Goal: Transaction & Acquisition: Purchase product/service

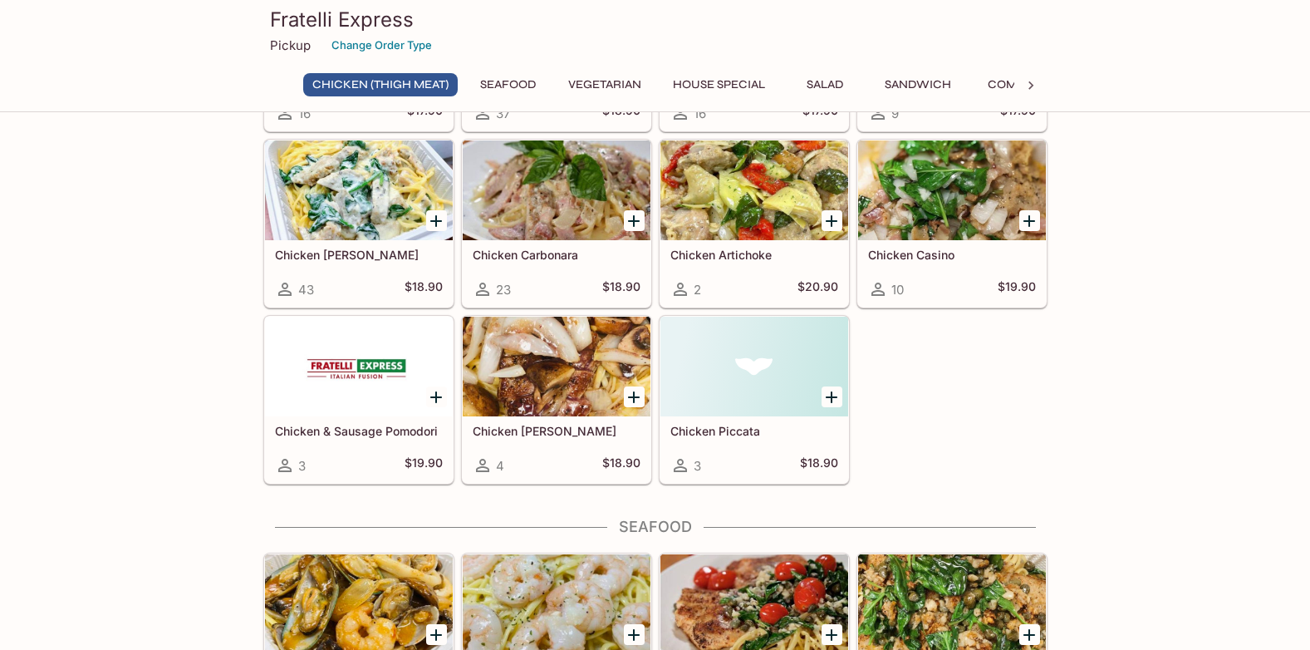
scroll to position [415, 0]
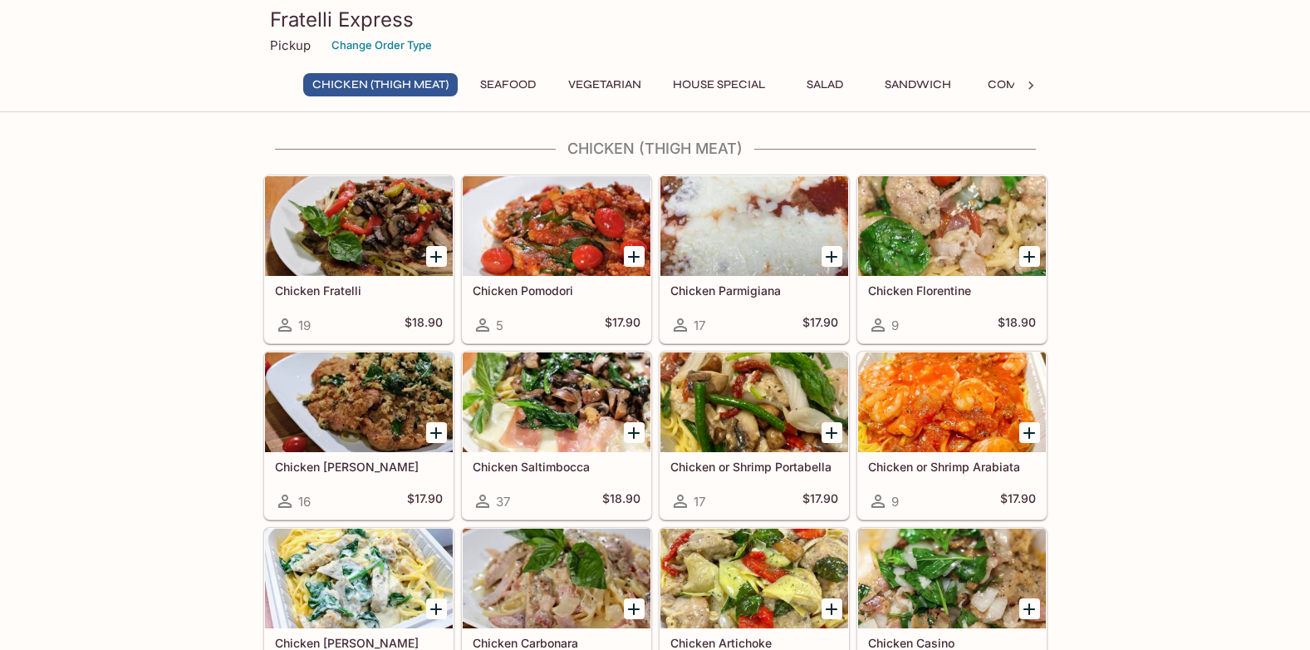
click at [738, 84] on button "House Special" at bounding box center [719, 84] width 110 height 23
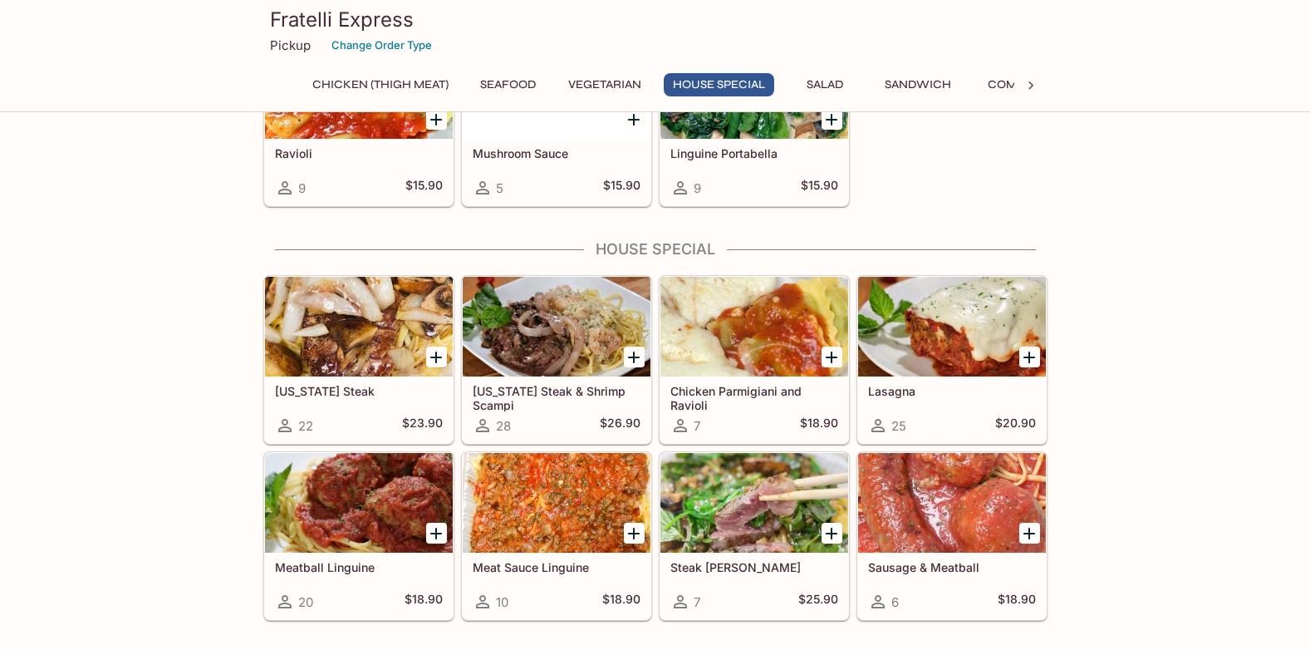
scroll to position [1767, 0]
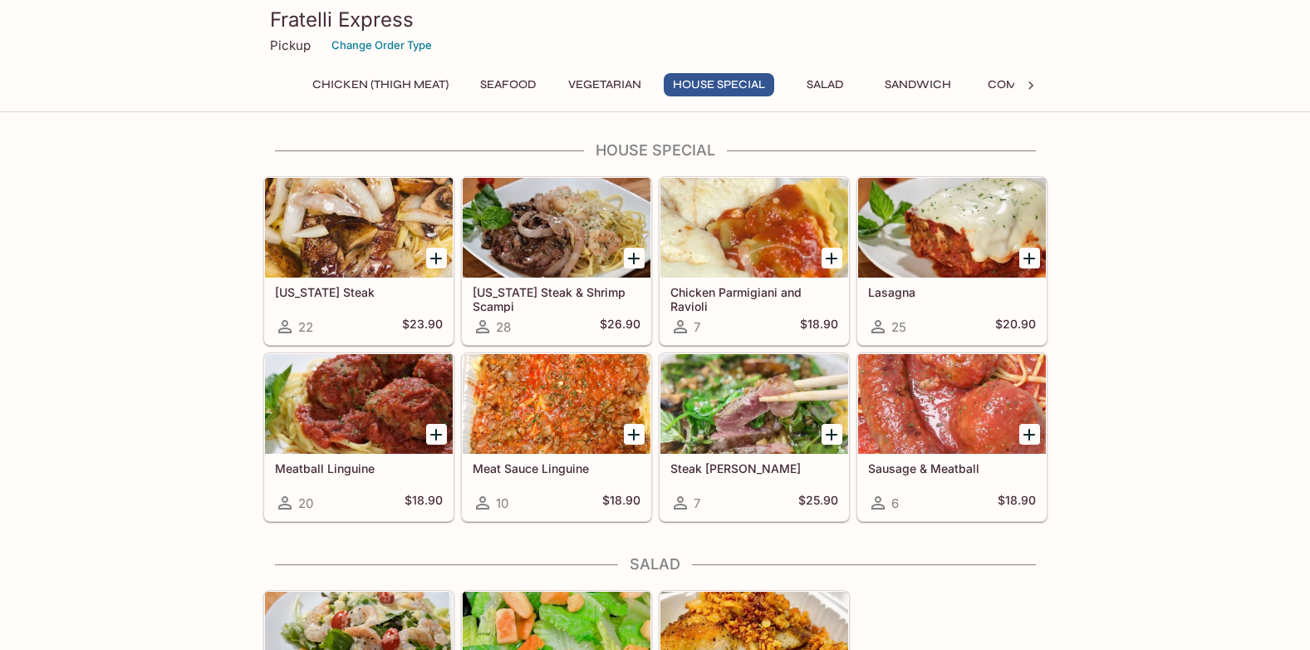
click at [1027, 89] on icon at bounding box center [1030, 85] width 17 height 17
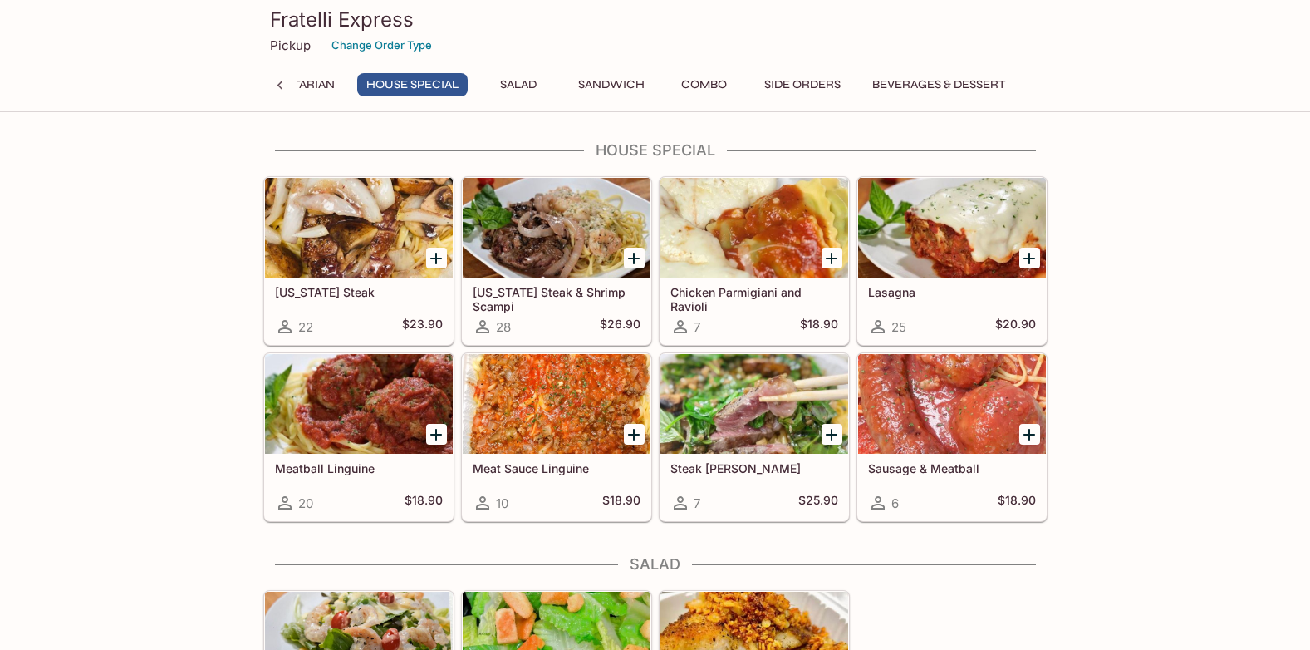
click at [623, 85] on button "Sandwich" at bounding box center [611, 84] width 85 height 23
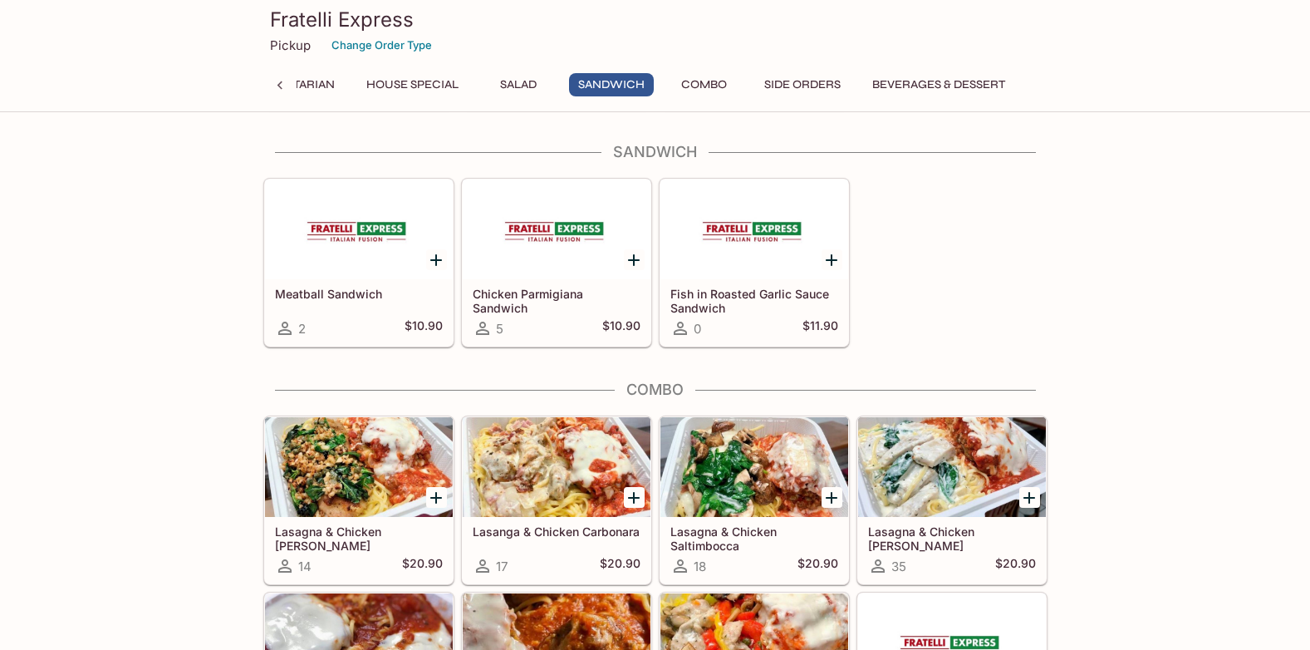
scroll to position [2419, 0]
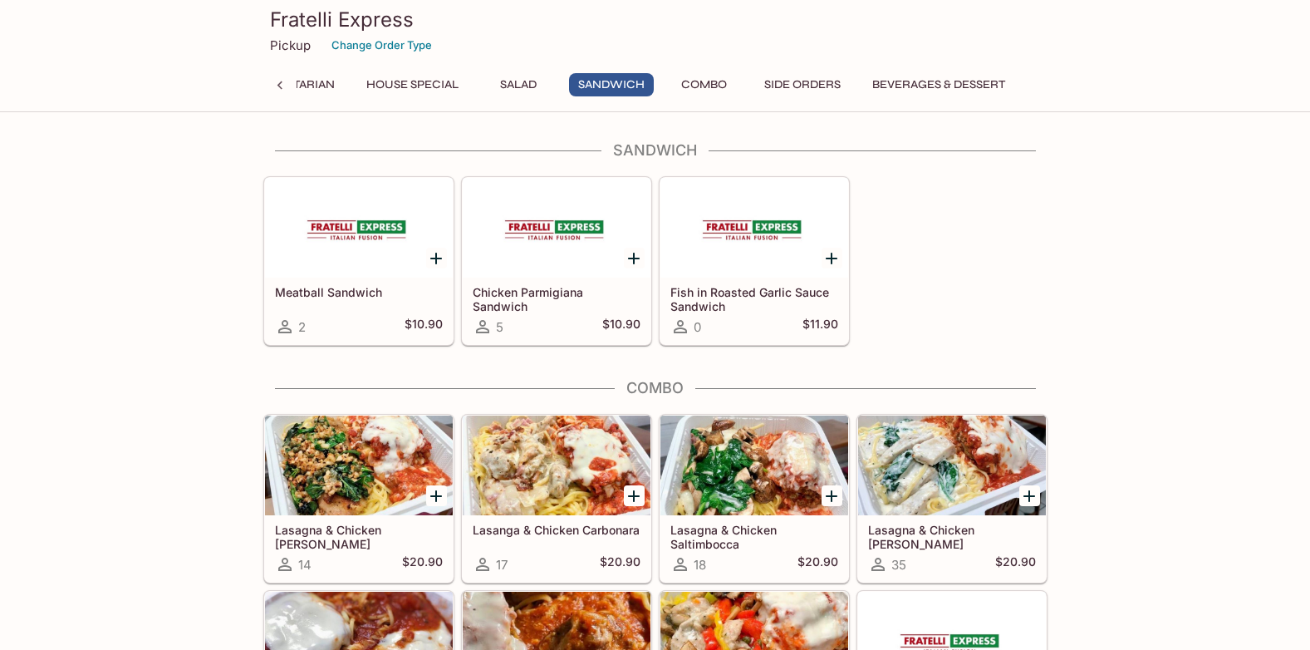
click at [926, 86] on button "Beverages & Dessert" at bounding box center [938, 84] width 151 height 23
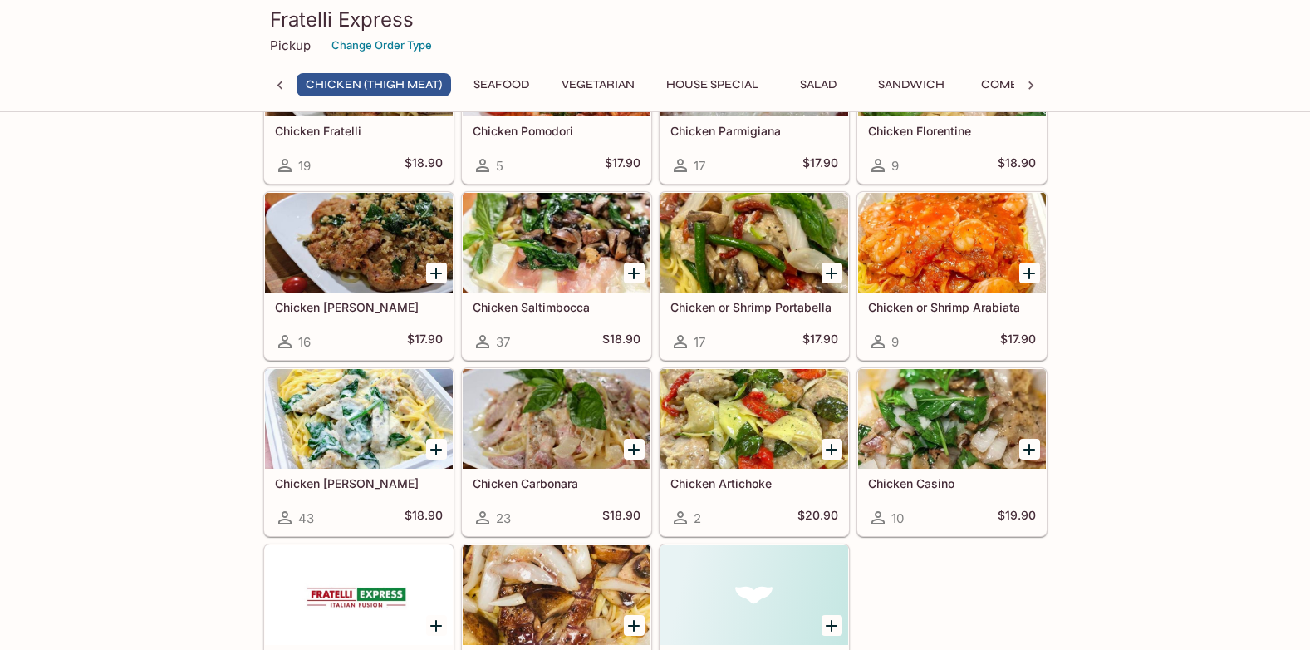
scroll to position [166, 0]
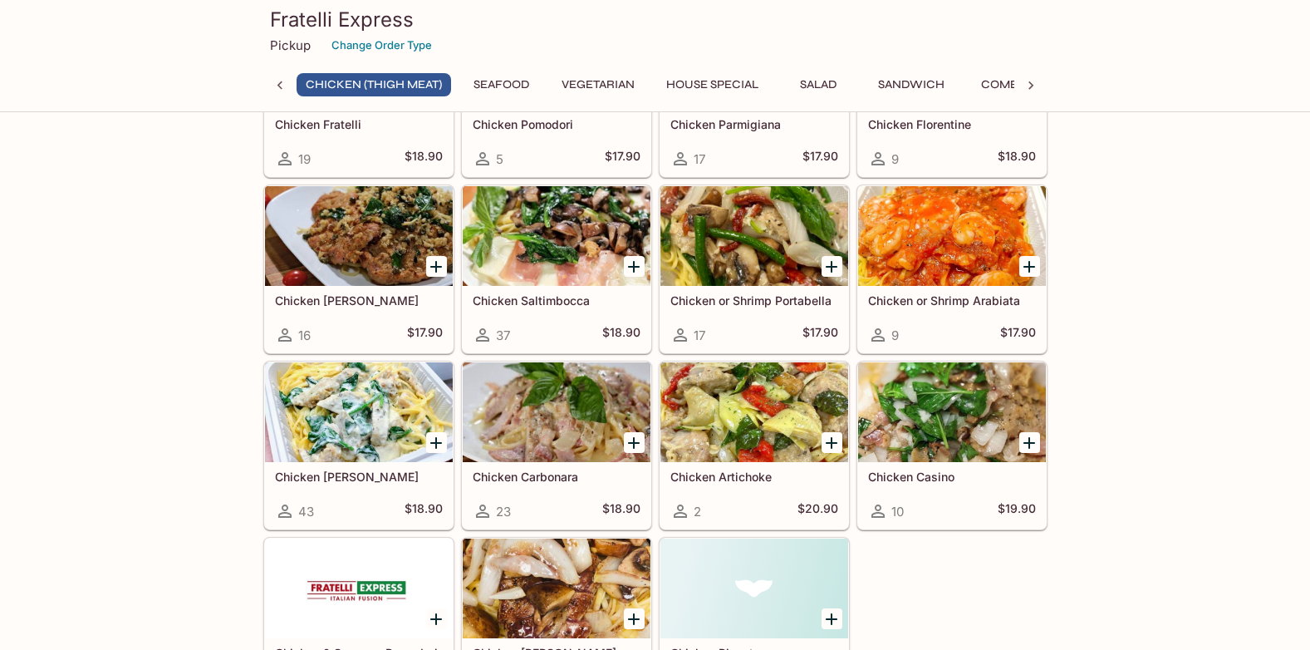
click at [360, 400] on div at bounding box center [359, 412] width 188 height 100
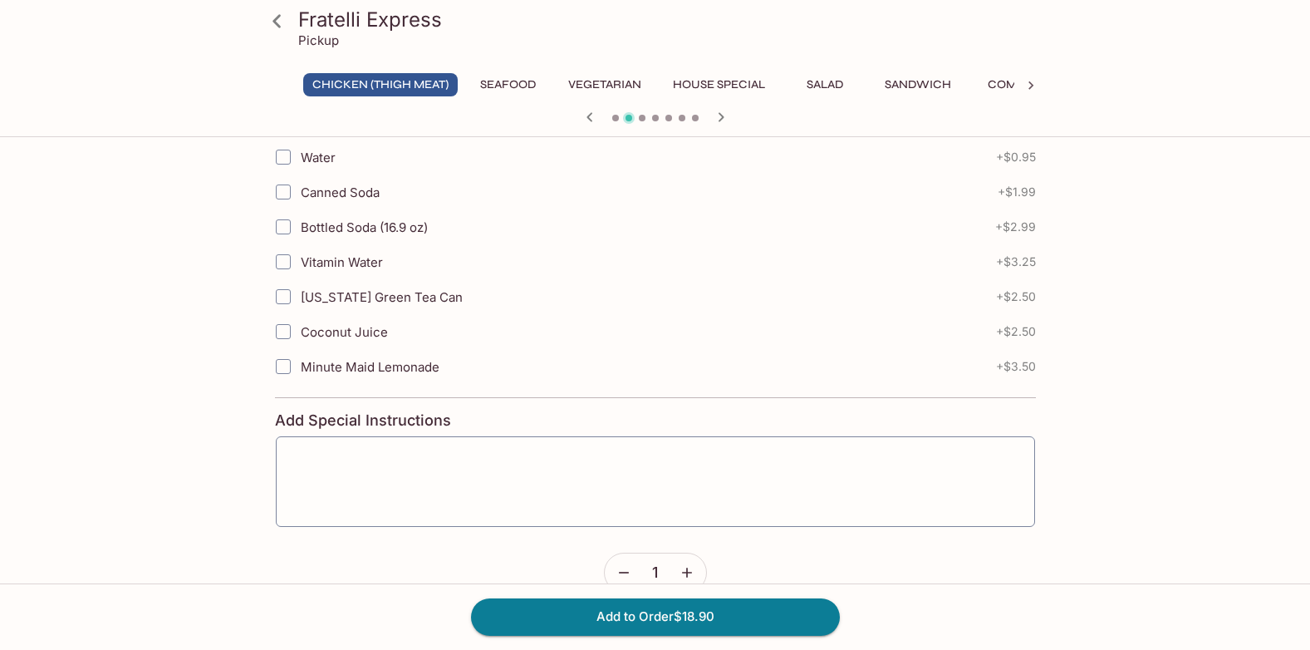
scroll to position [1080, 0]
